Goal: Task Accomplishment & Management: Use online tool/utility

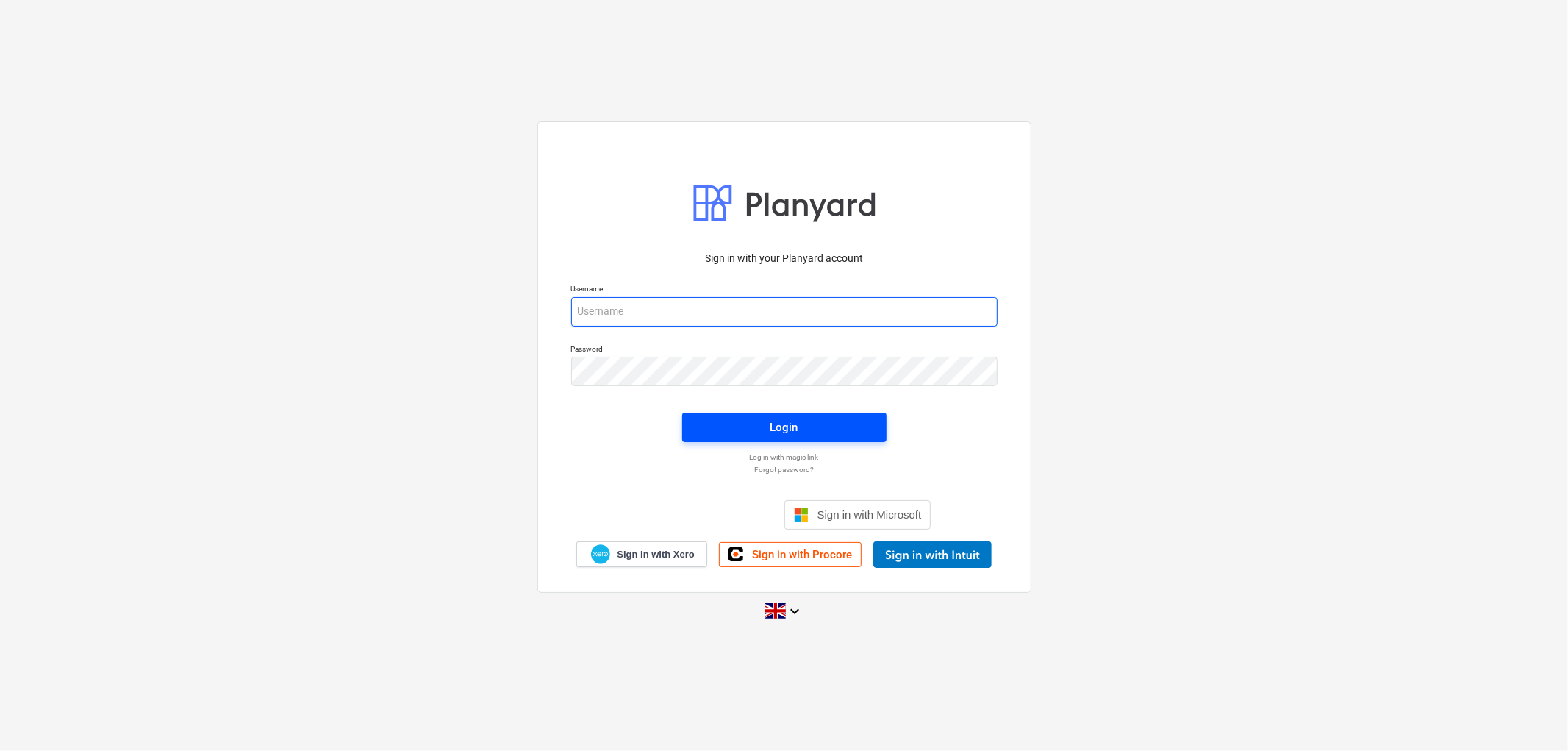
type input "[PERSON_NAME][EMAIL_ADDRESS][DOMAIN_NAME]"
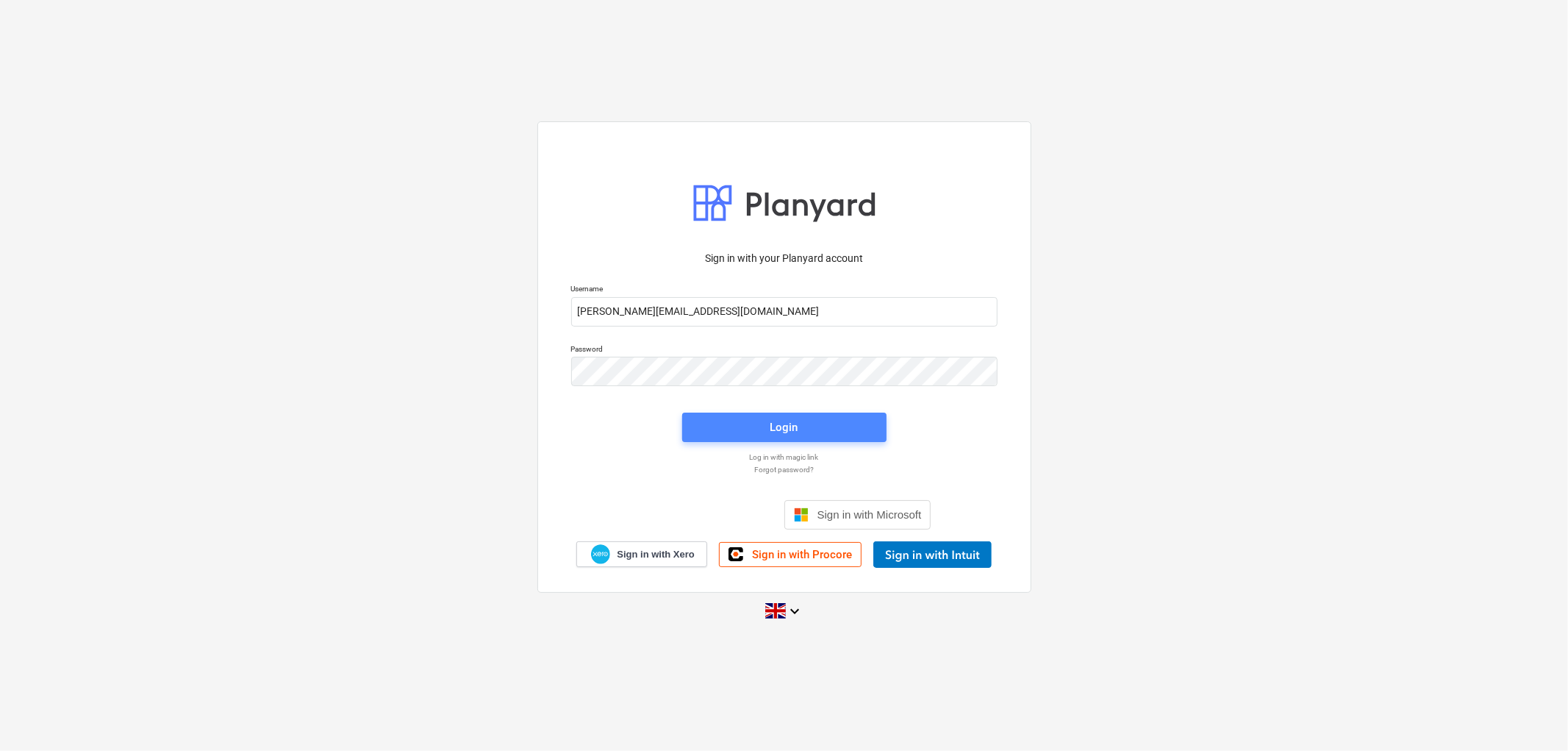
click at [767, 412] on button "Login" at bounding box center [784, 427] width 205 height 30
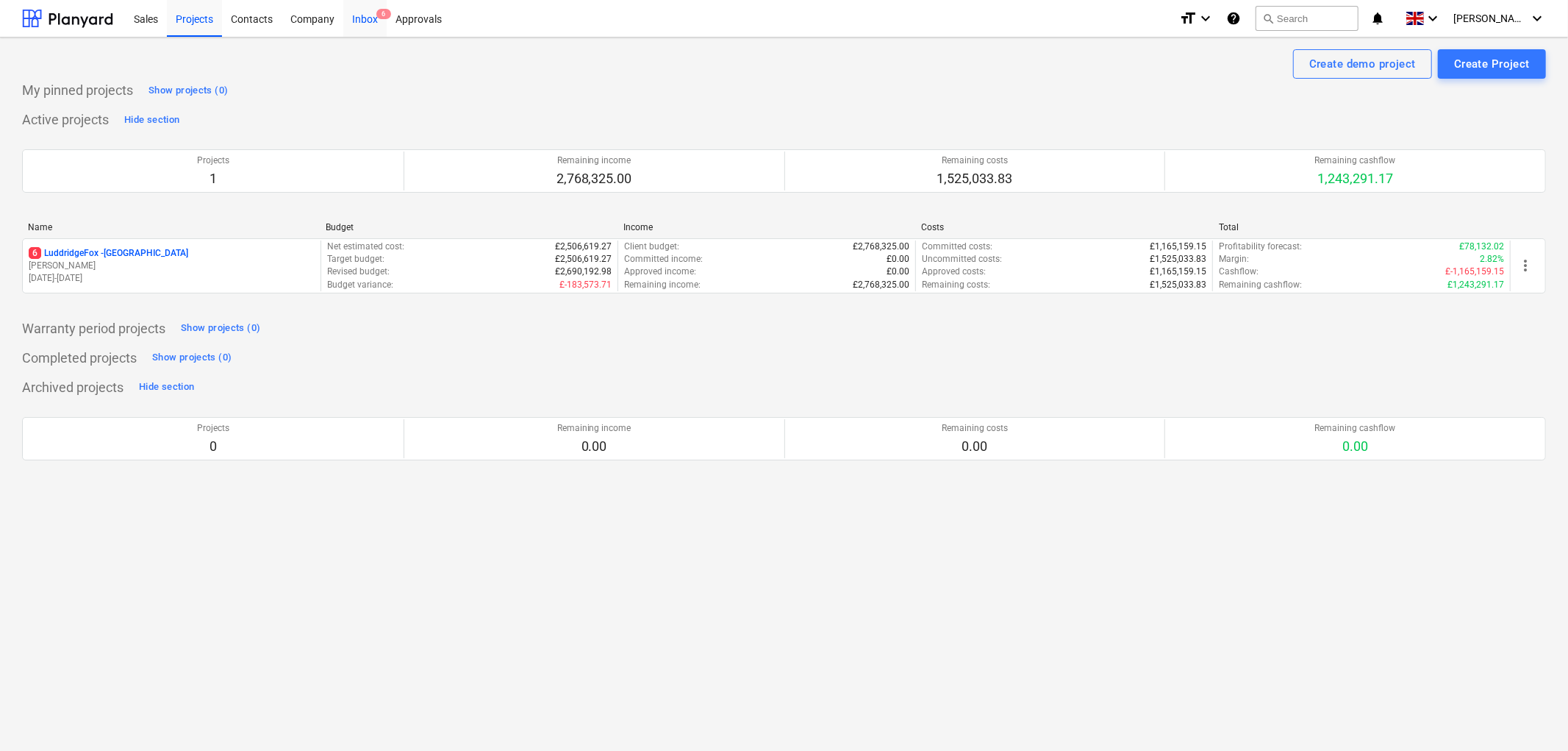
click at [379, 19] on span "6" at bounding box center [383, 14] width 14 height 10
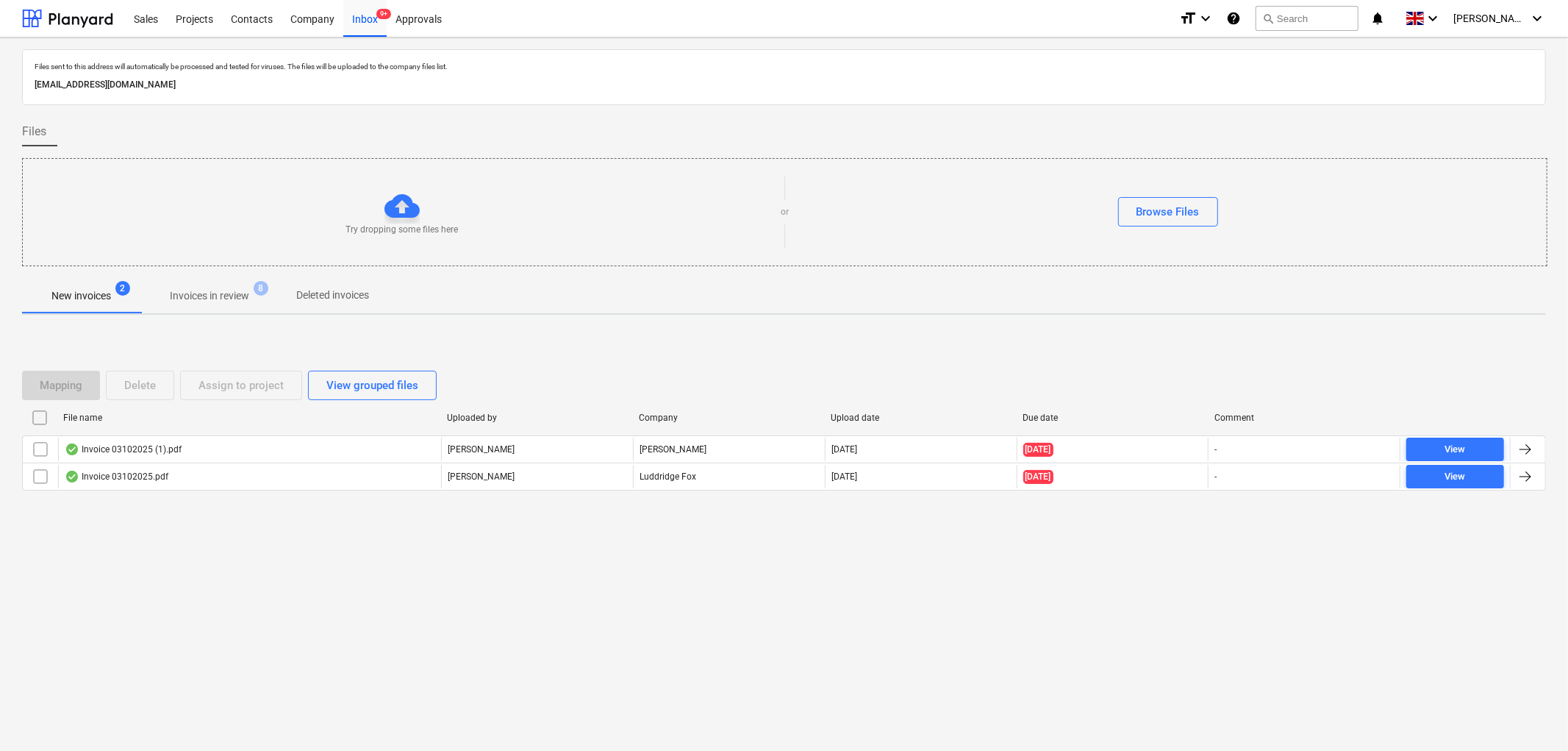
click at [193, 286] on span "Invoices in review 8" at bounding box center [209, 295] width 138 height 26
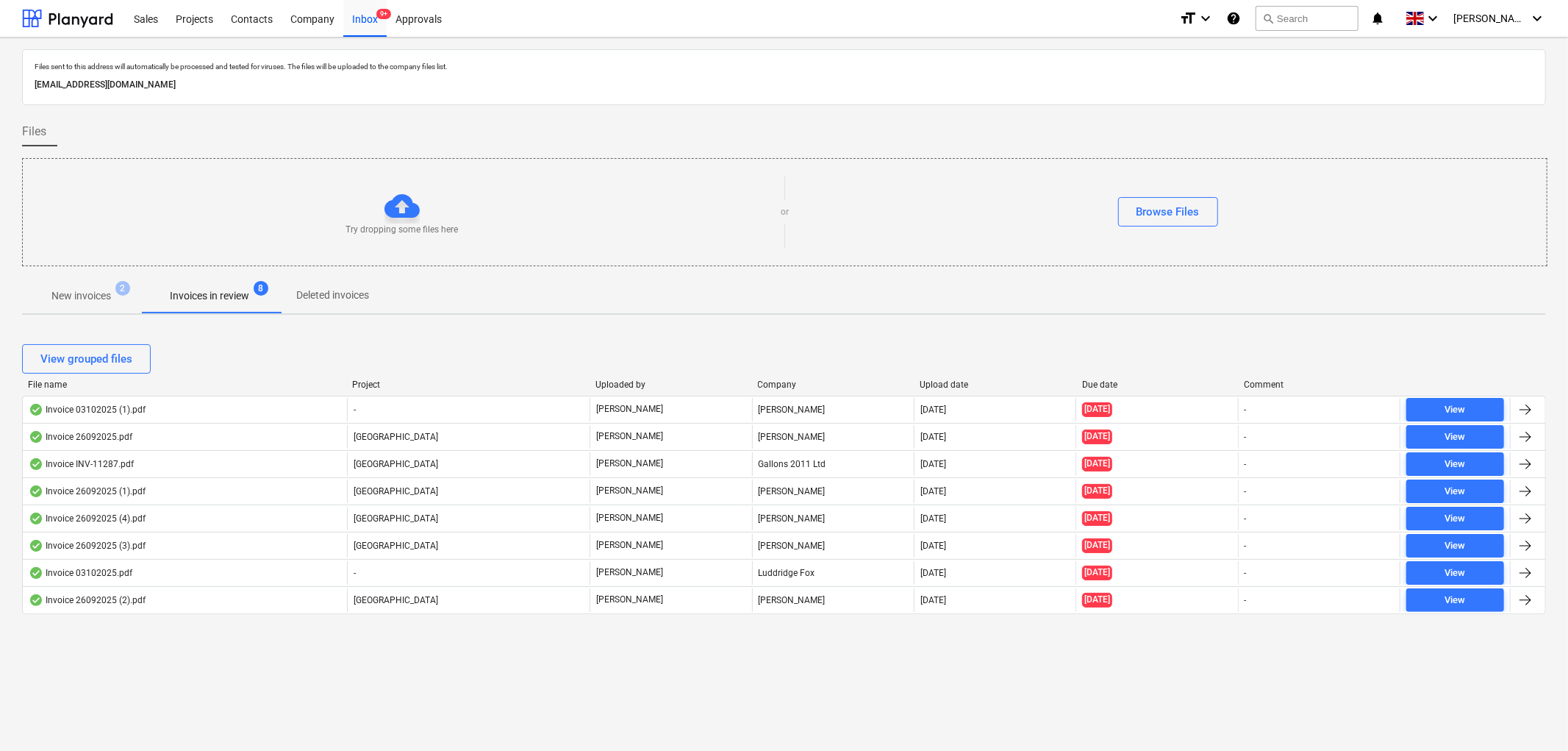
click at [120, 291] on span "2" at bounding box center [123, 288] width 14 height 14
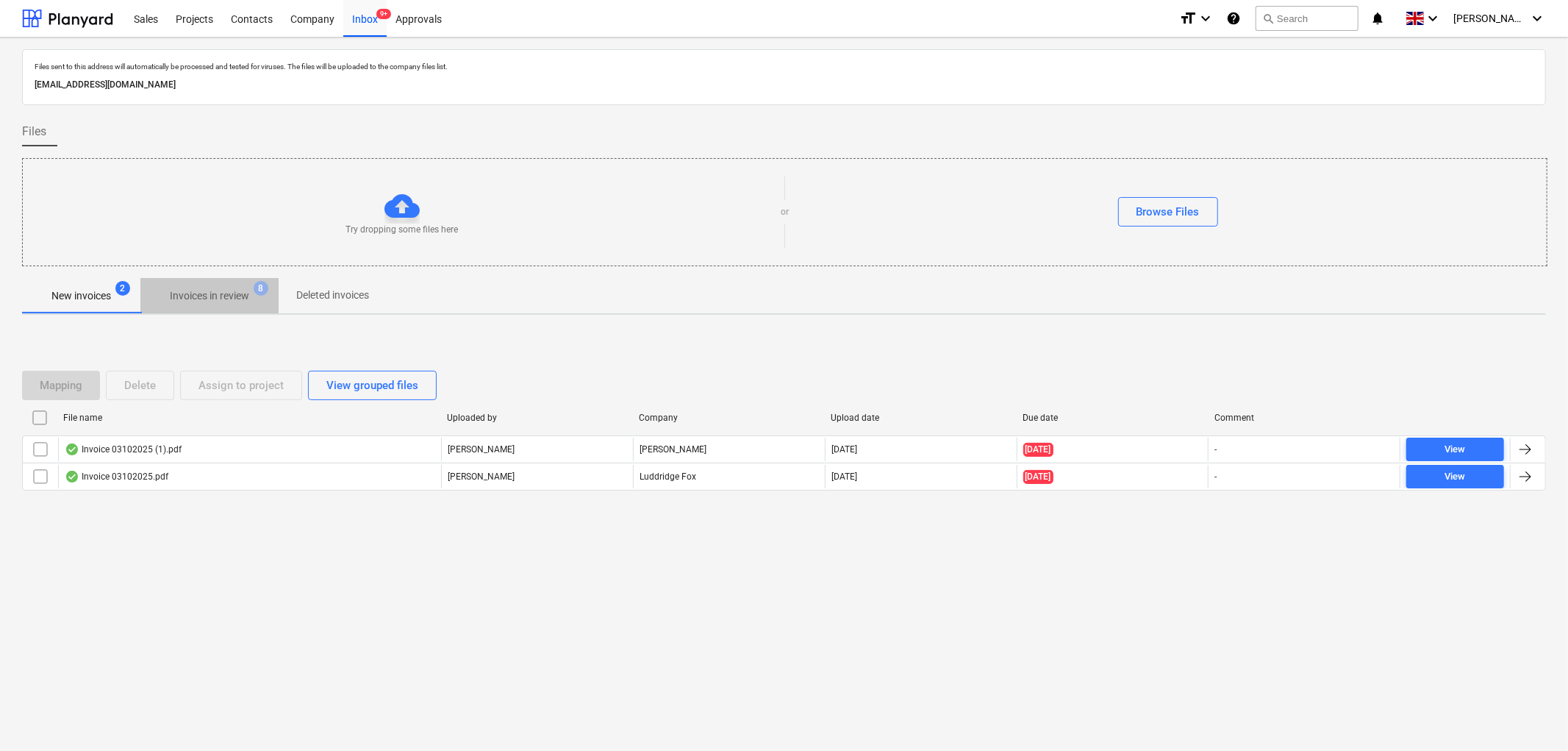
click at [144, 294] on span "Invoices in review 8" at bounding box center [209, 295] width 138 height 26
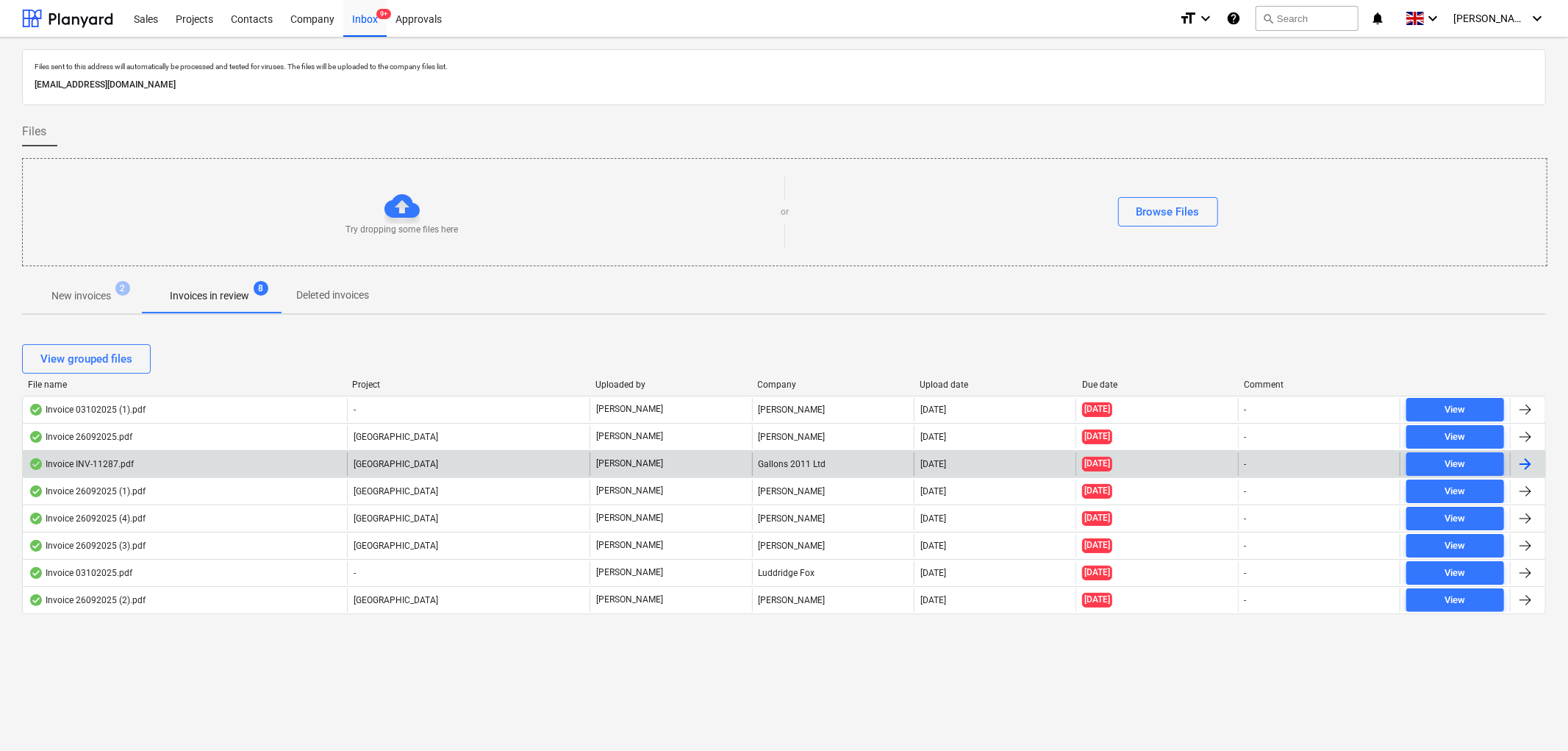
click at [222, 458] on div "Invoice INV-11287.pdf" at bounding box center [184, 464] width 324 height 23
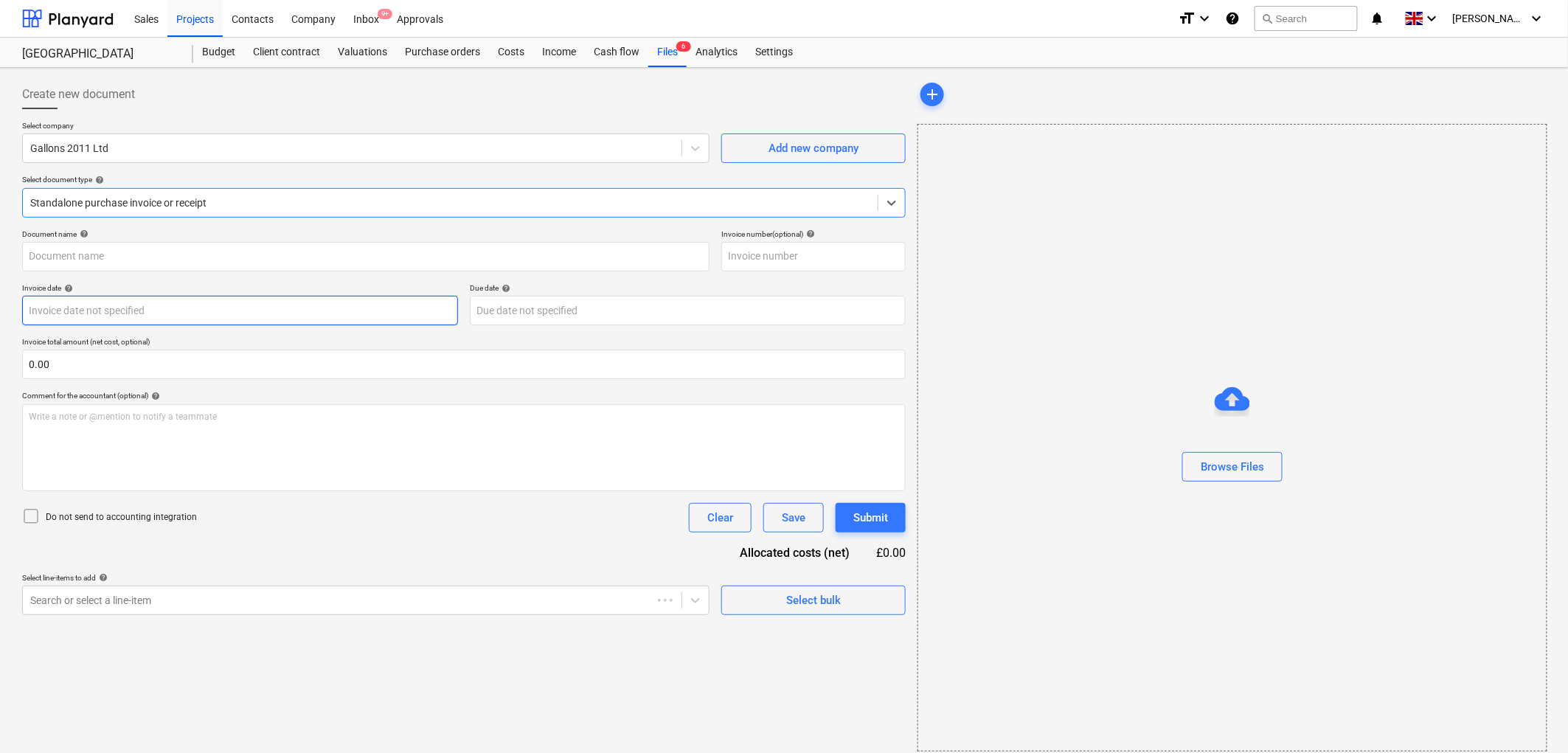
type input "INV-11287"
type input "[DATE]"
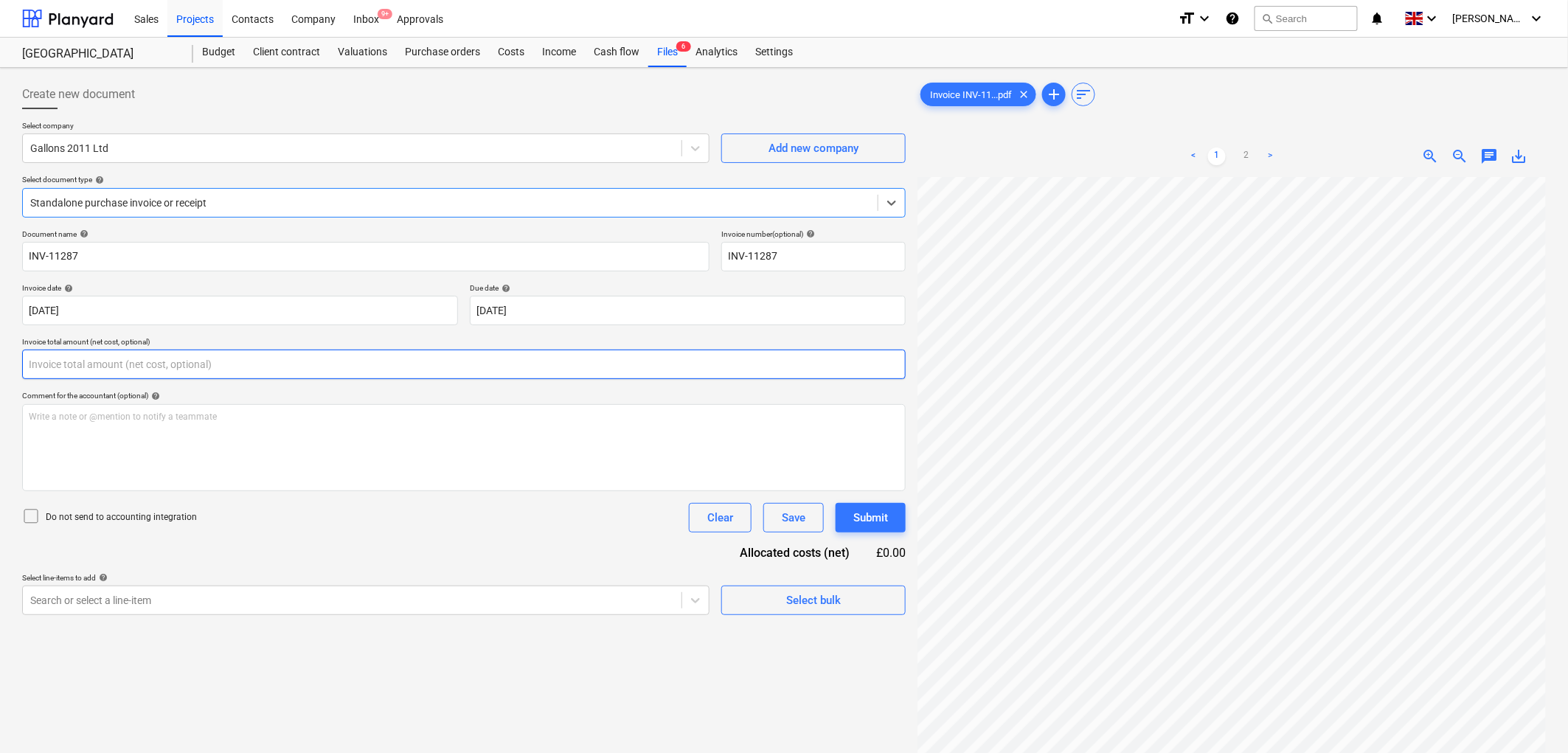
click at [203, 371] on input "text" at bounding box center [464, 364] width 884 height 30
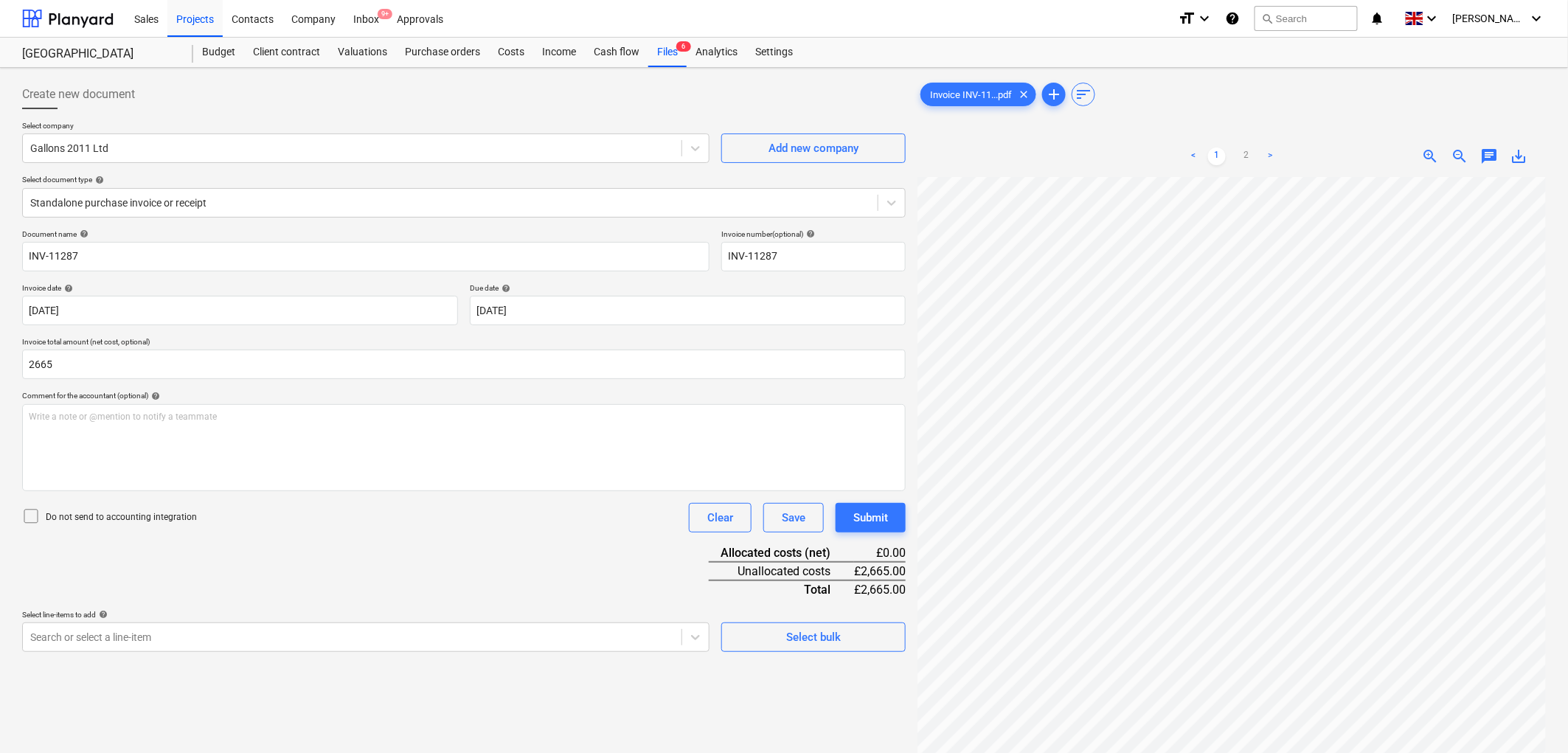
type input "2,665.00"
click at [446, 546] on div "Document name help INV-11287 Invoice number (optional) help INV-11287 Invoice d…" at bounding box center [464, 440] width 884 height 422
click at [225, 619] on div "Select line-items to add help" at bounding box center [365, 615] width 687 height 10
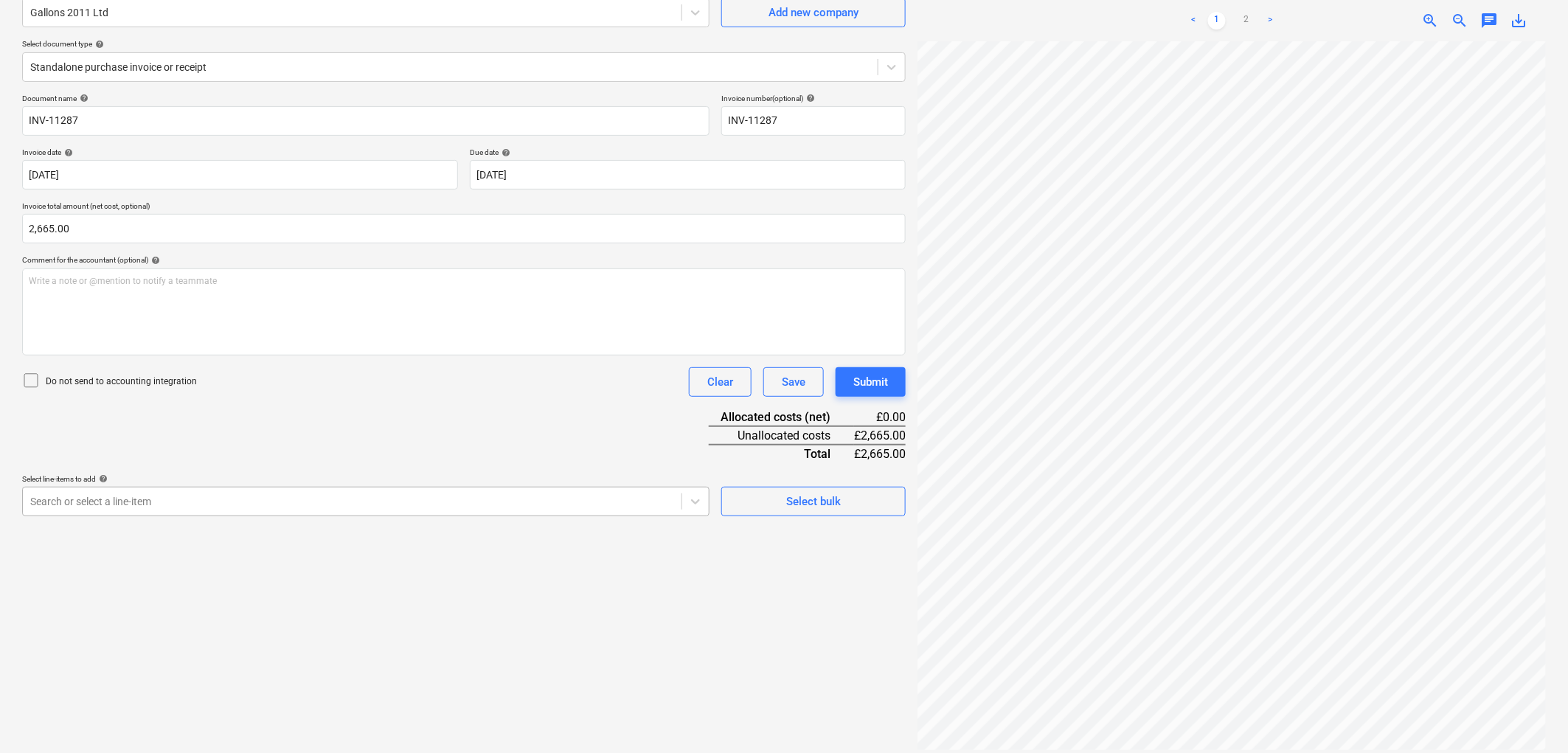
click at [220, 617] on body "Sales Projects Contacts Company Inbox 9+ Approvals format_size keyboard_arrow_d…" at bounding box center [784, 241] width 1568 height 753
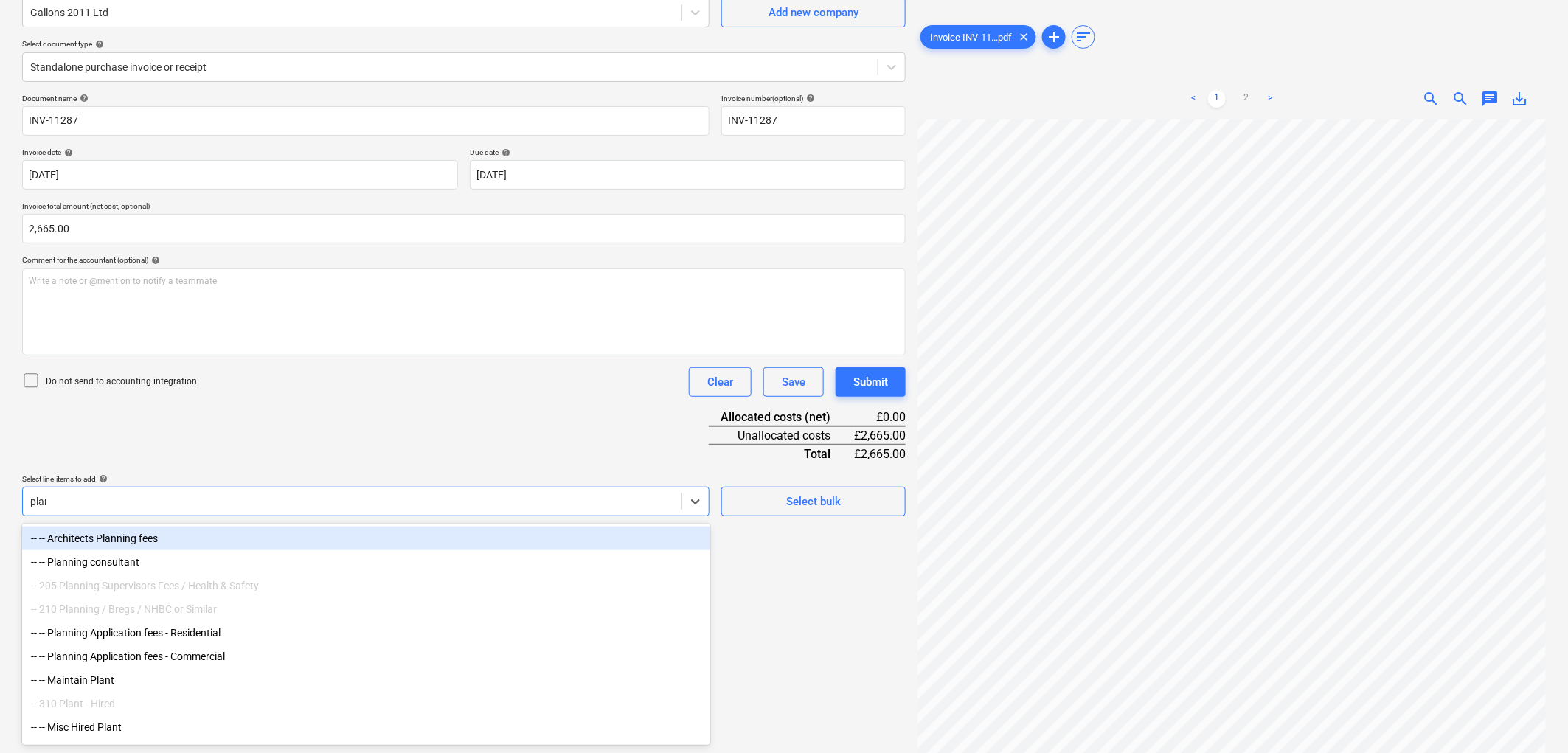
type input "plant"
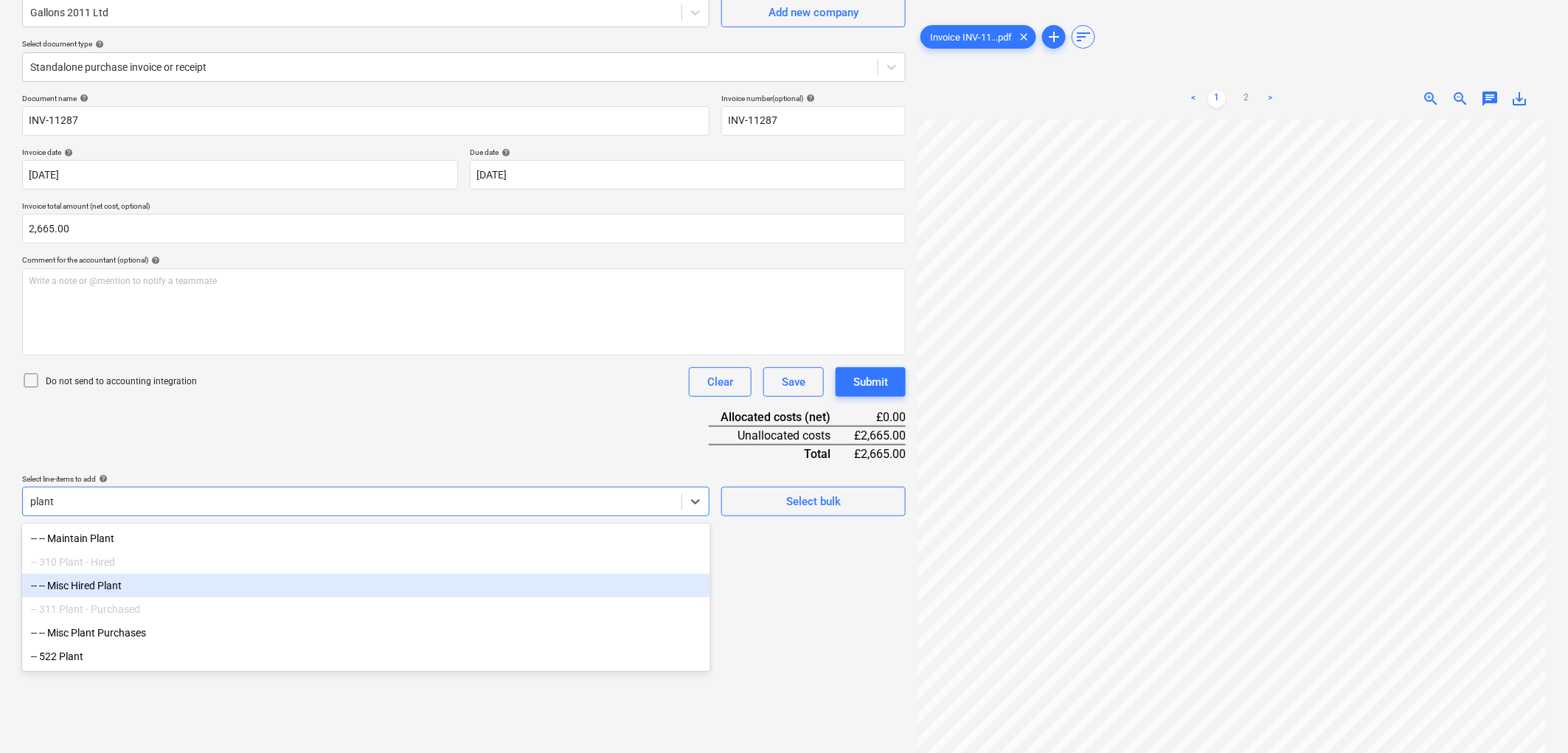
click at [140, 586] on div "-- -- Misc Hired Plant" at bounding box center [365, 585] width 688 height 23
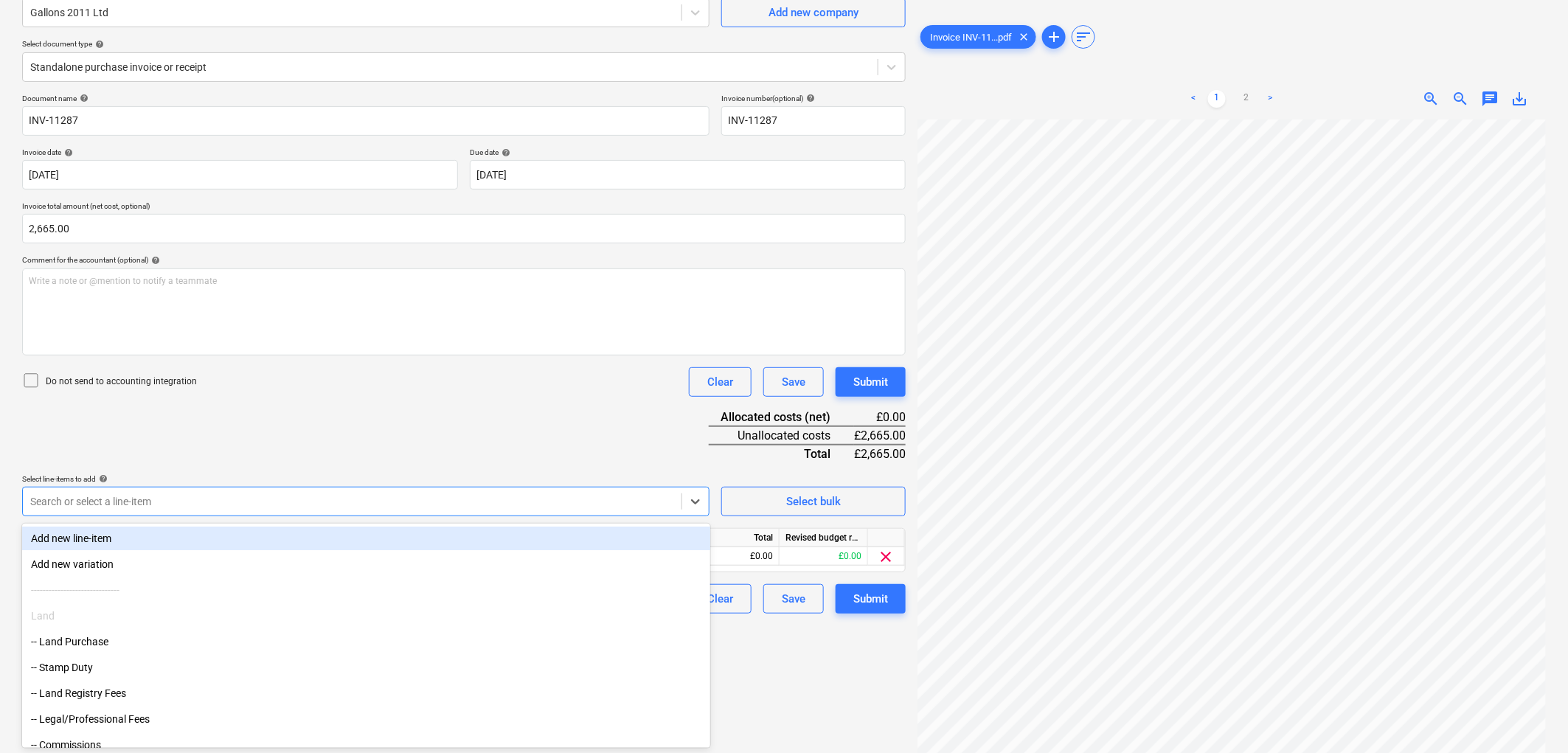
click at [310, 446] on div "Document name help INV-11287 Invoice number (optional) help INV-11287 Invoice d…" at bounding box center [464, 353] width 884 height 520
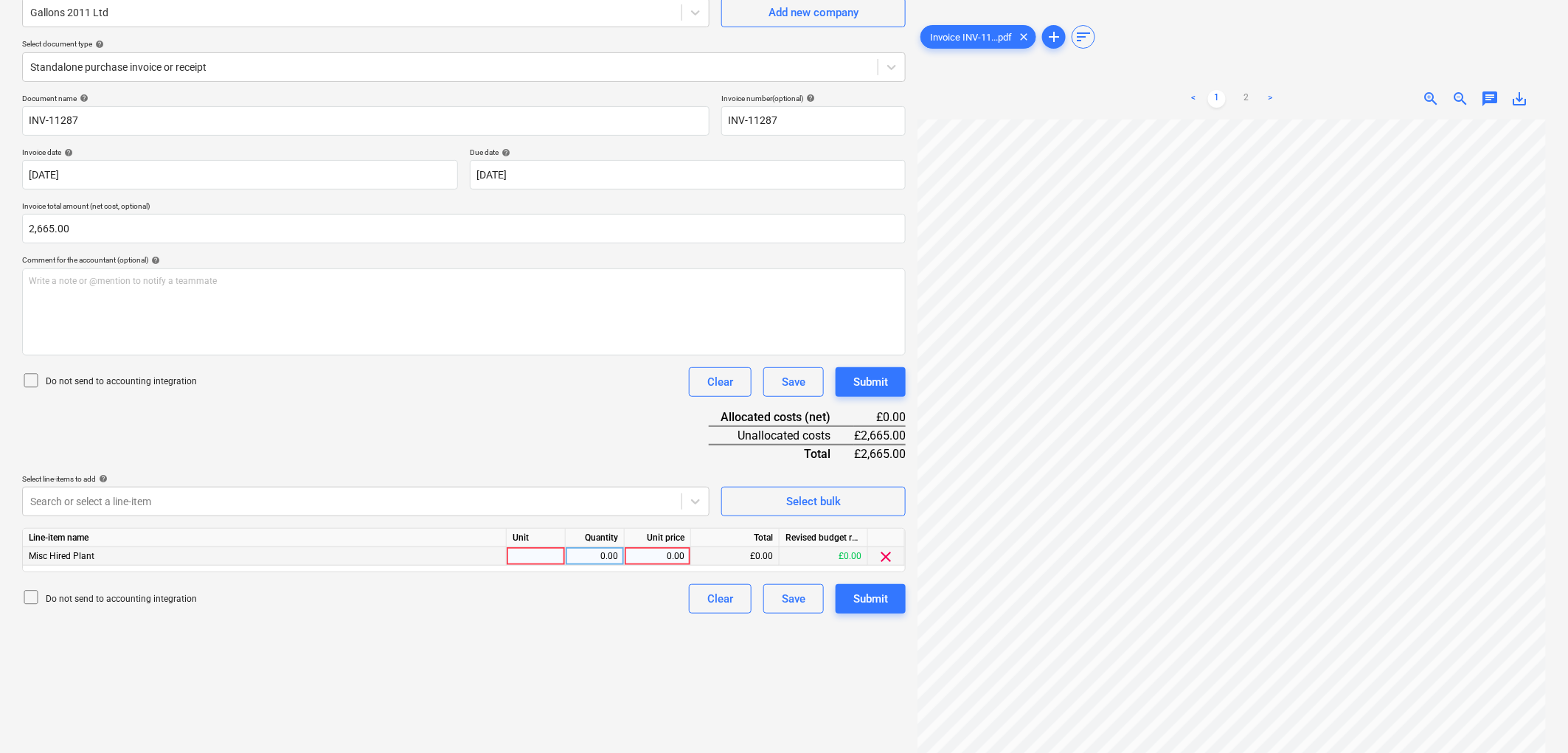
click at [526, 562] on div at bounding box center [536, 556] width 59 height 19
type input "1"
type input "2665"
click at [859, 601] on div "Submit" at bounding box center [870, 599] width 35 height 19
